Goal: Task Accomplishment & Management: Manage account settings

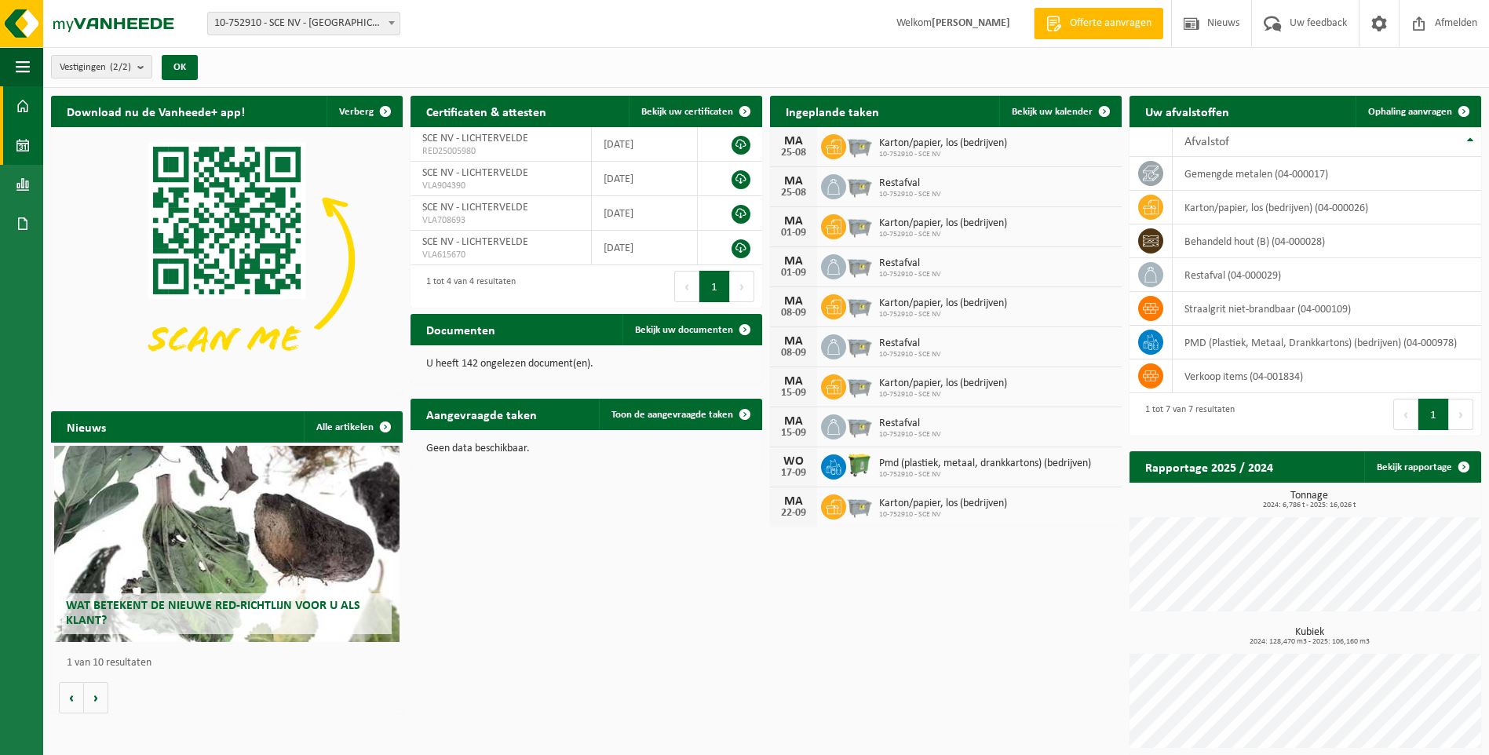
click at [27, 141] on span at bounding box center [23, 145] width 14 height 39
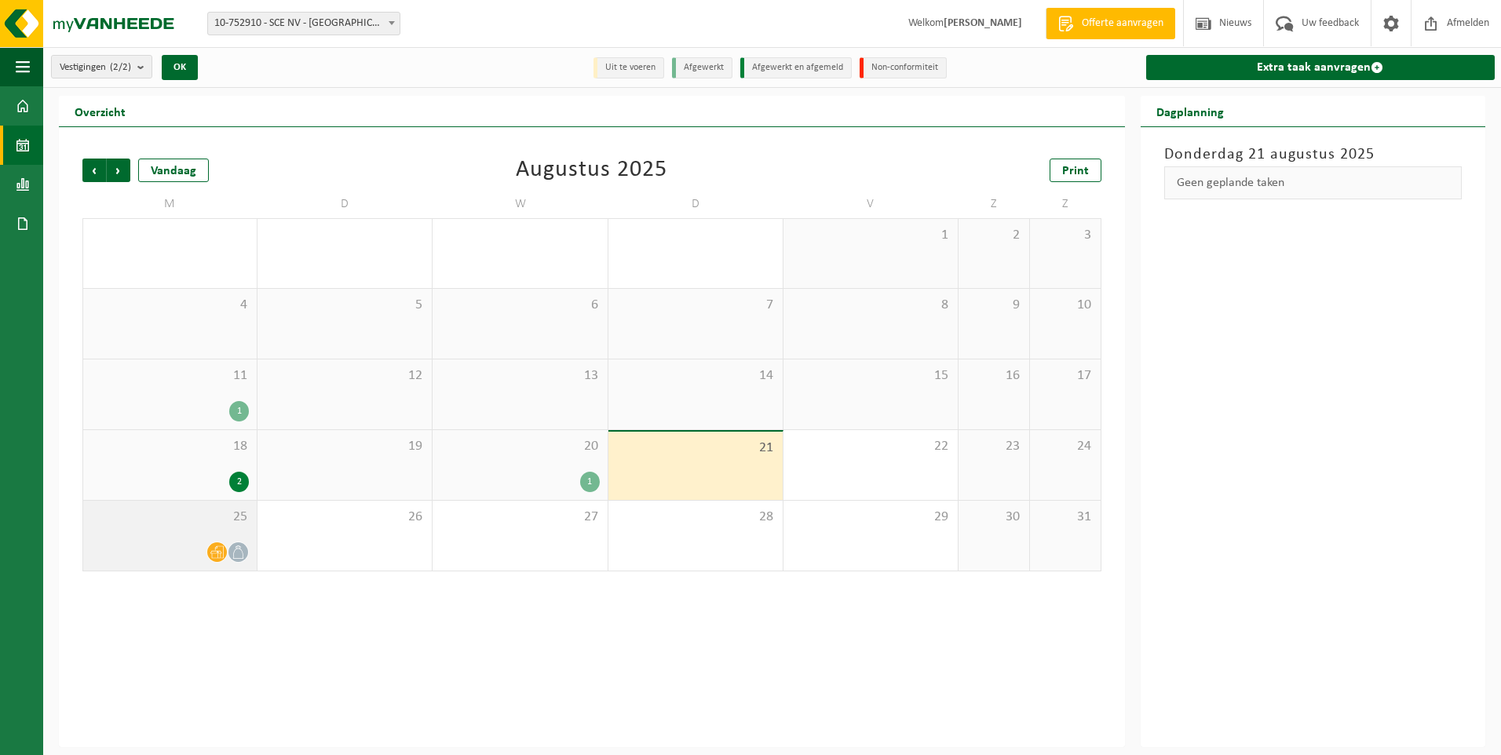
click at [208, 555] on span at bounding box center [217, 553] width 20 height 20
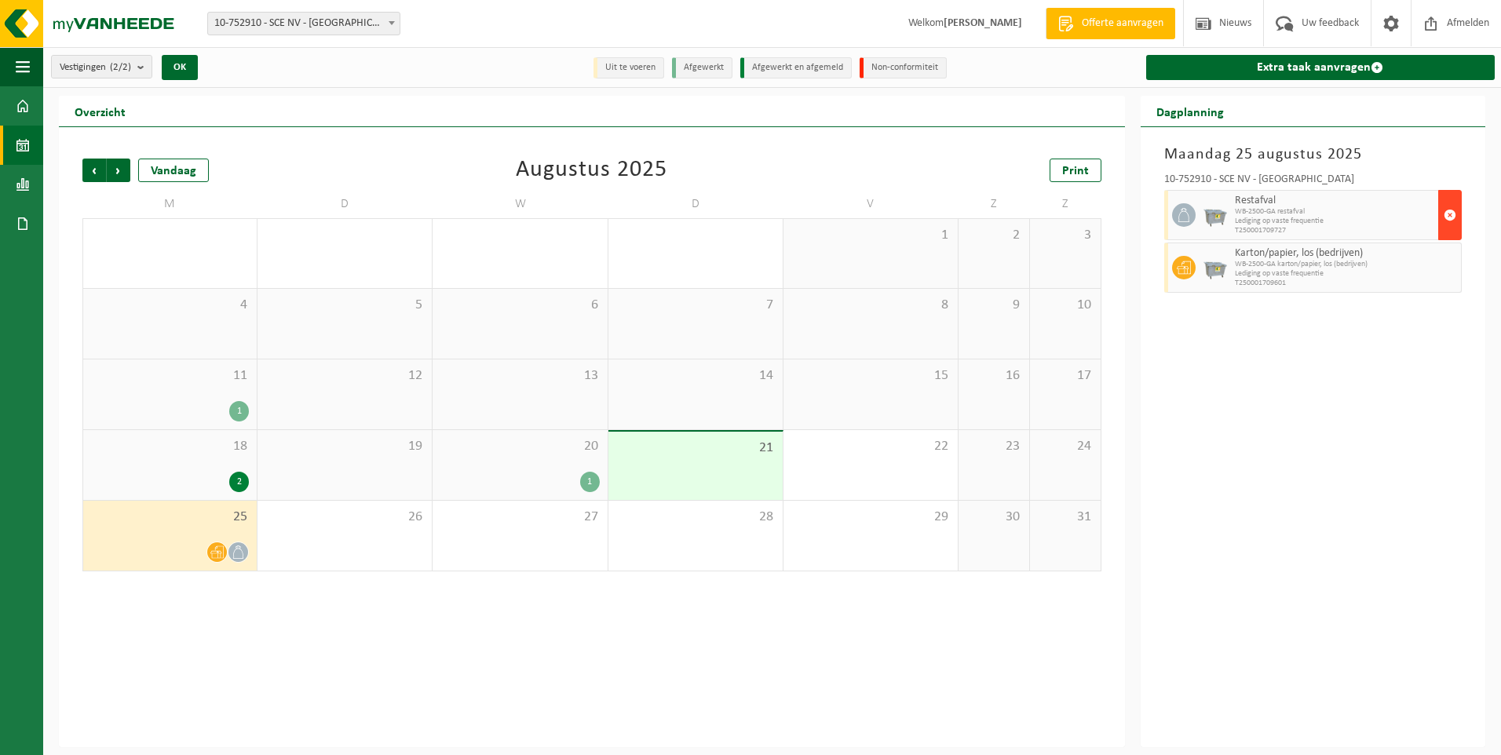
click at [1450, 213] on span "button" at bounding box center [1450, 214] width 13 height 31
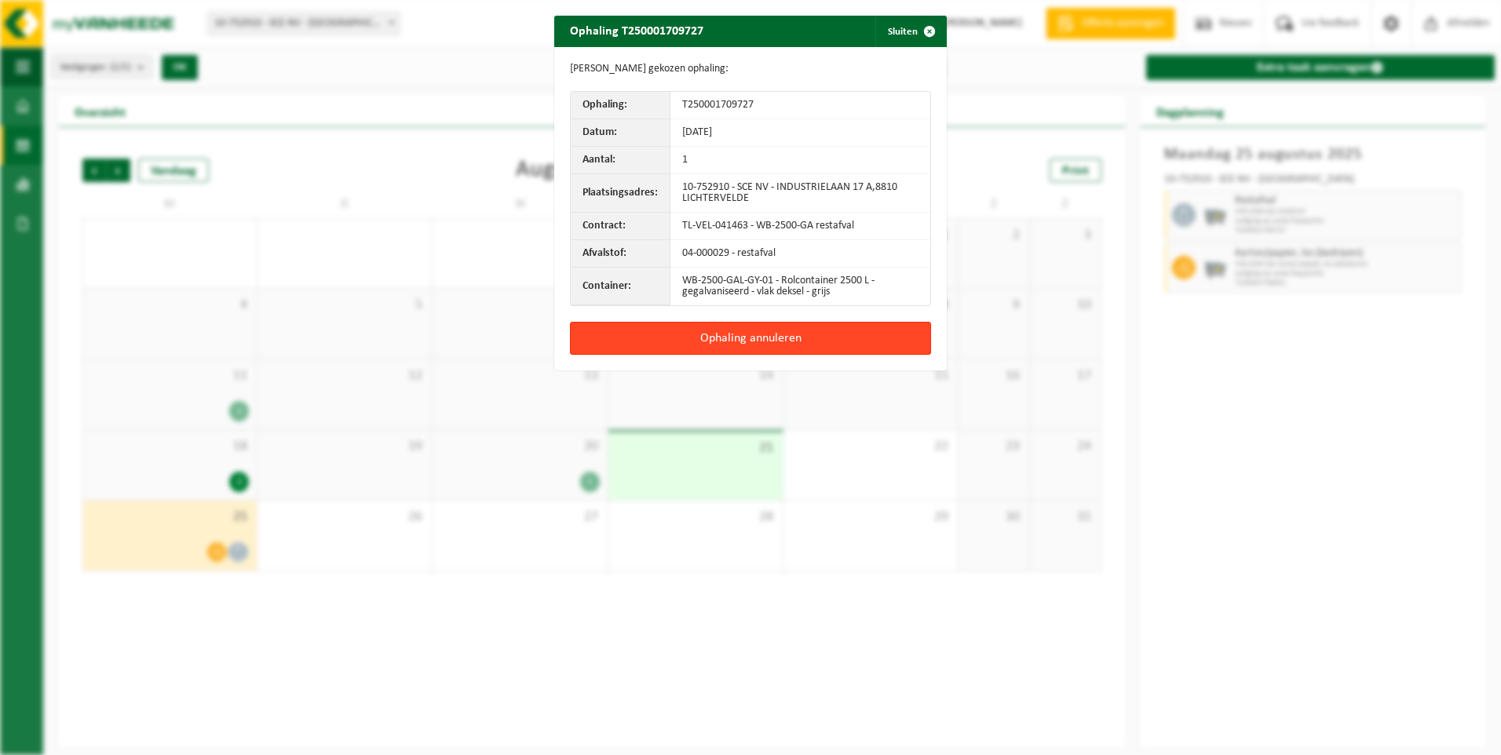
click at [773, 337] on button "Ophaling annuleren" at bounding box center [750, 338] width 361 height 33
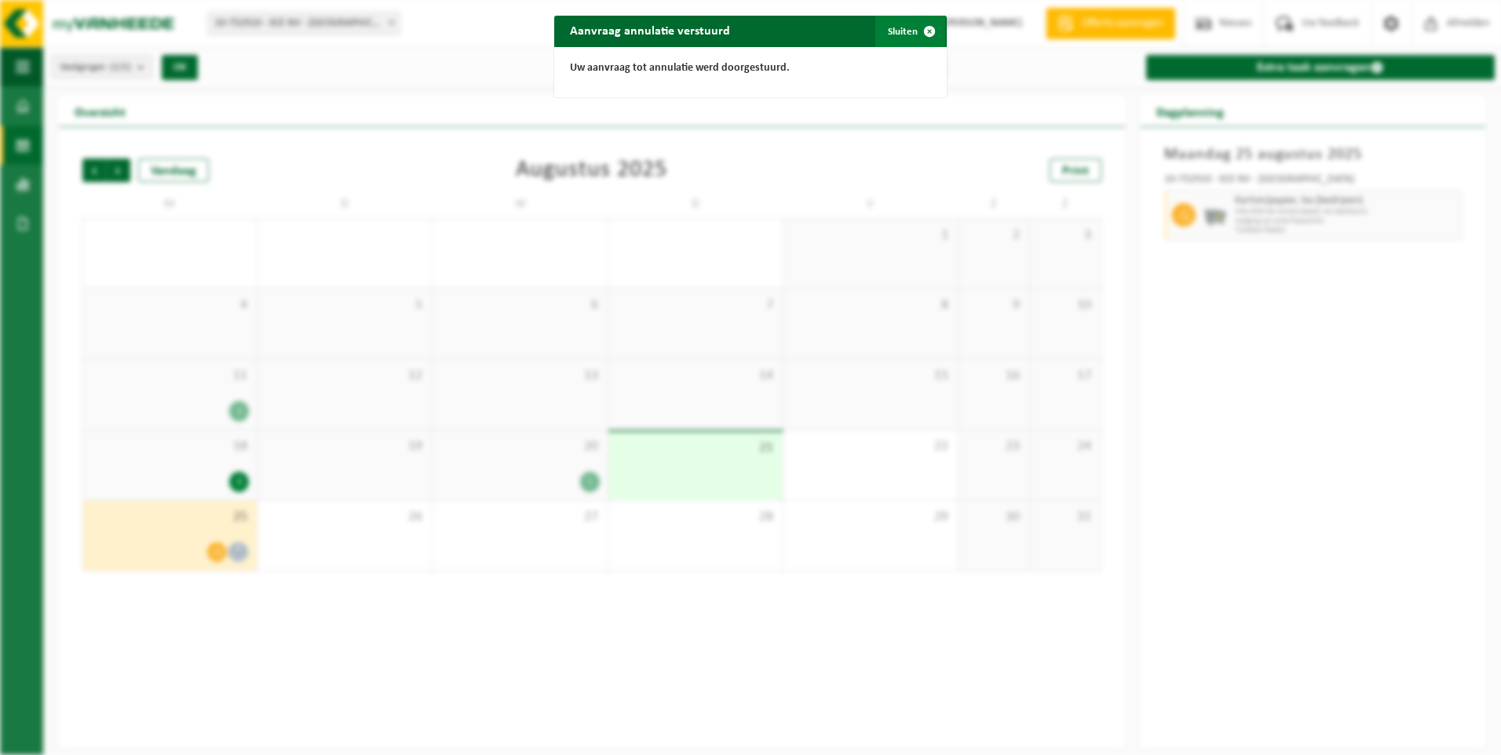
click at [897, 33] on button "Sluiten" at bounding box center [910, 31] width 70 height 31
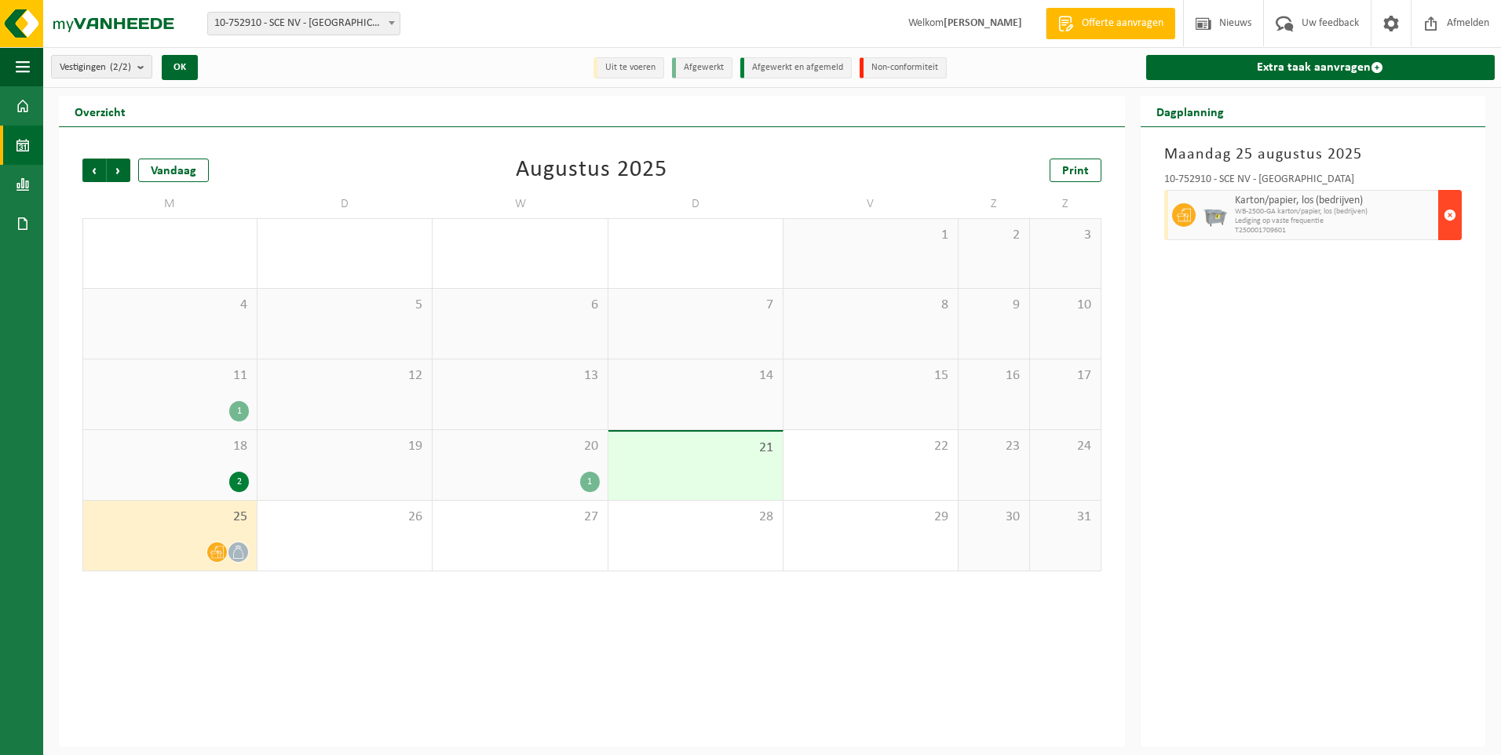
click at [1444, 210] on span "button" at bounding box center [1450, 214] width 13 height 31
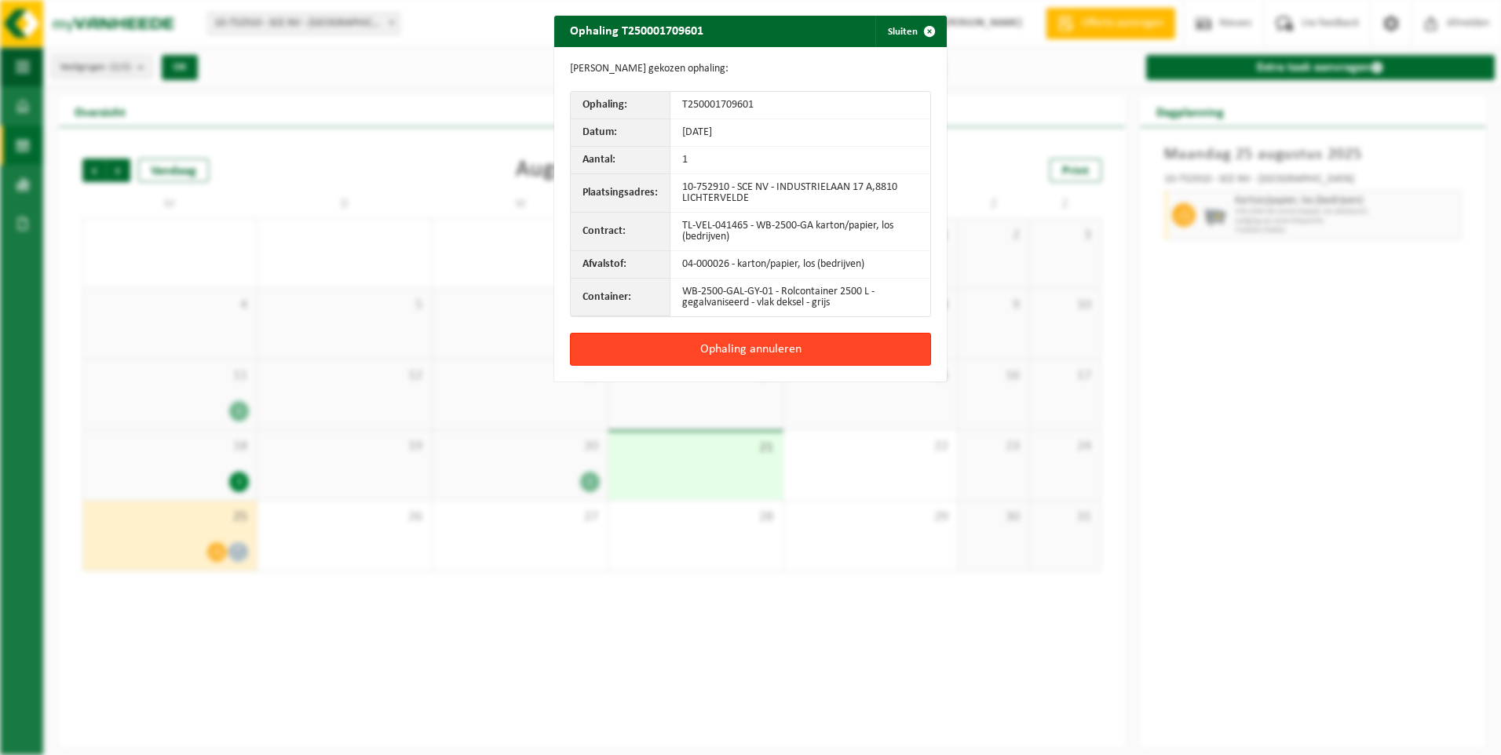
click at [703, 354] on button "Ophaling annuleren" at bounding box center [750, 349] width 361 height 33
